Goal: Information Seeking & Learning: Learn about a topic

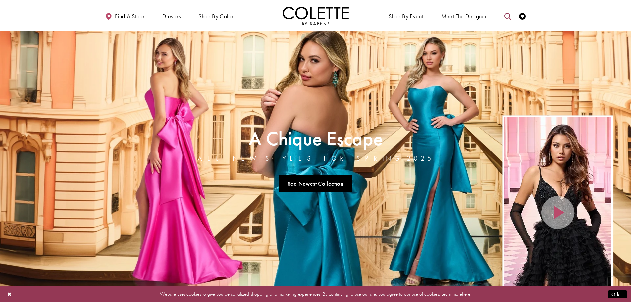
click at [508, 17] on icon "Toggle search" at bounding box center [508, 16] width 7 height 7
click at [448, 15] on input "Search" at bounding box center [474, 16] width 80 height 10
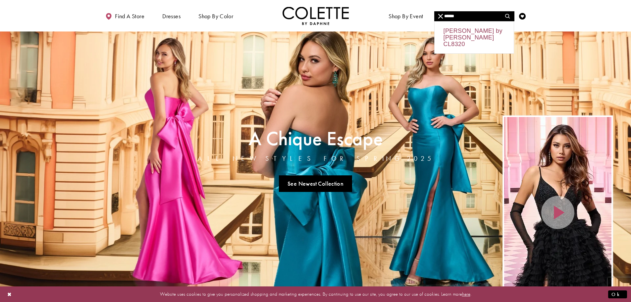
click at [459, 39] on div "Colette by Daphne CL8320" at bounding box center [474, 38] width 79 height 32
type input "**********"
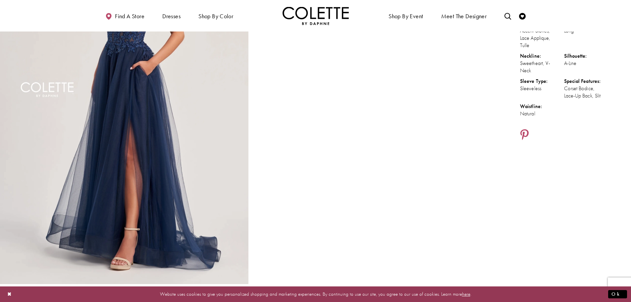
scroll to position [199, 0]
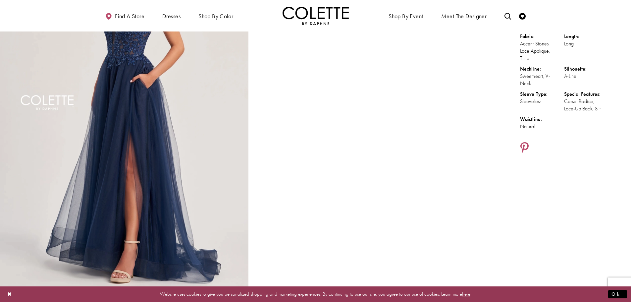
scroll to position [99, 0]
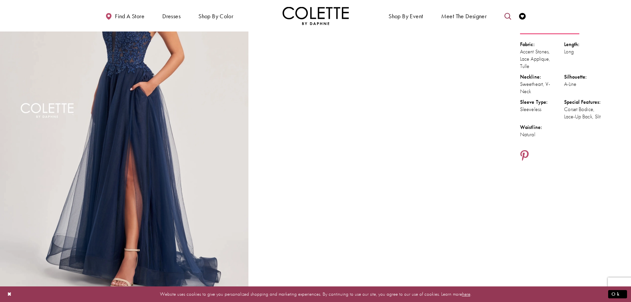
click at [508, 17] on icon "Toggle search" at bounding box center [508, 16] width 7 height 7
click at [463, 16] on input "Search" at bounding box center [474, 16] width 80 height 10
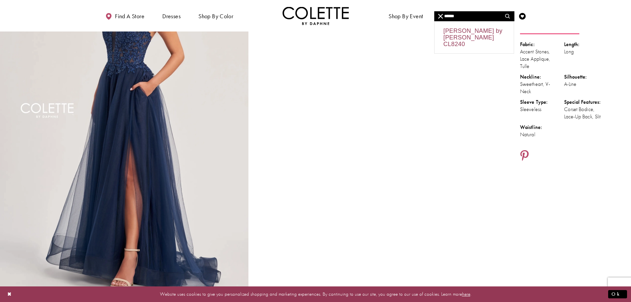
click at [468, 34] on div "Colette by Daphne CL8240" at bounding box center [474, 38] width 79 height 32
type input "**********"
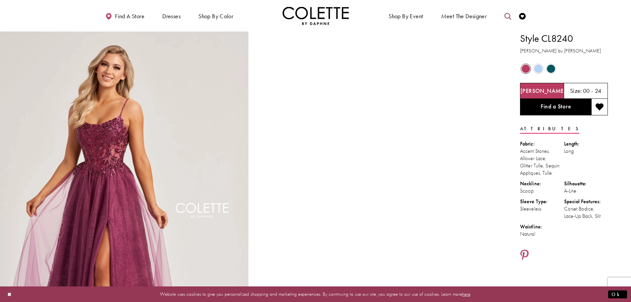
click at [508, 17] on icon "Toggle search" at bounding box center [508, 16] width 7 height 7
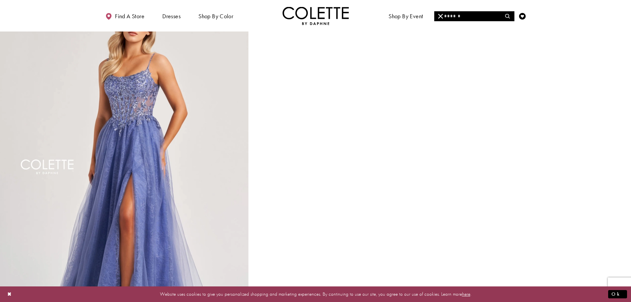
scroll to position [928, 0]
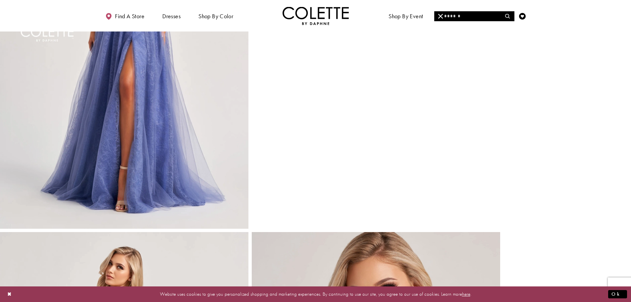
click at [458, 18] on input "Search" at bounding box center [474, 16] width 80 height 10
